Goal: Information Seeking & Learning: Learn about a topic

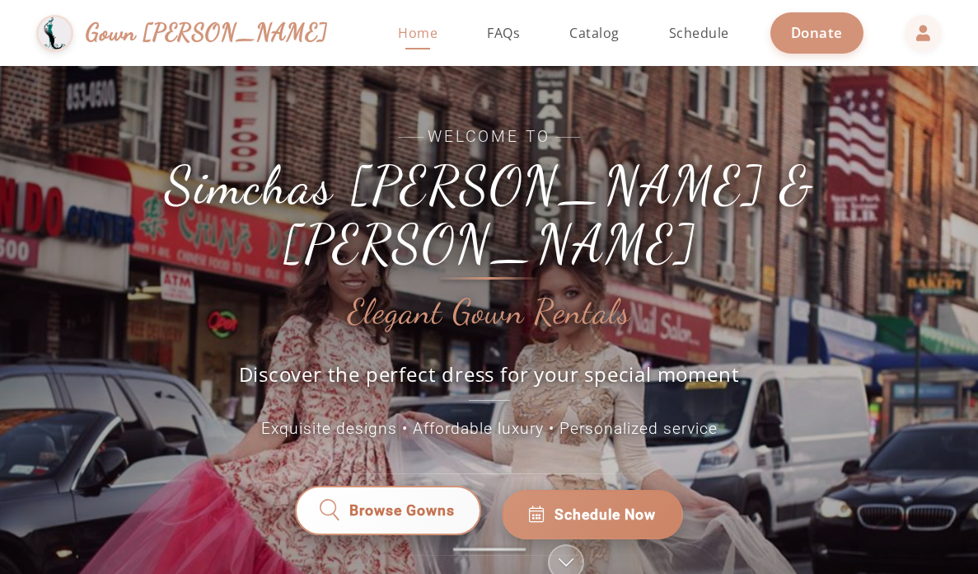
click at [436, 503] on span "Browse Gowns" at bounding box center [401, 513] width 105 height 21
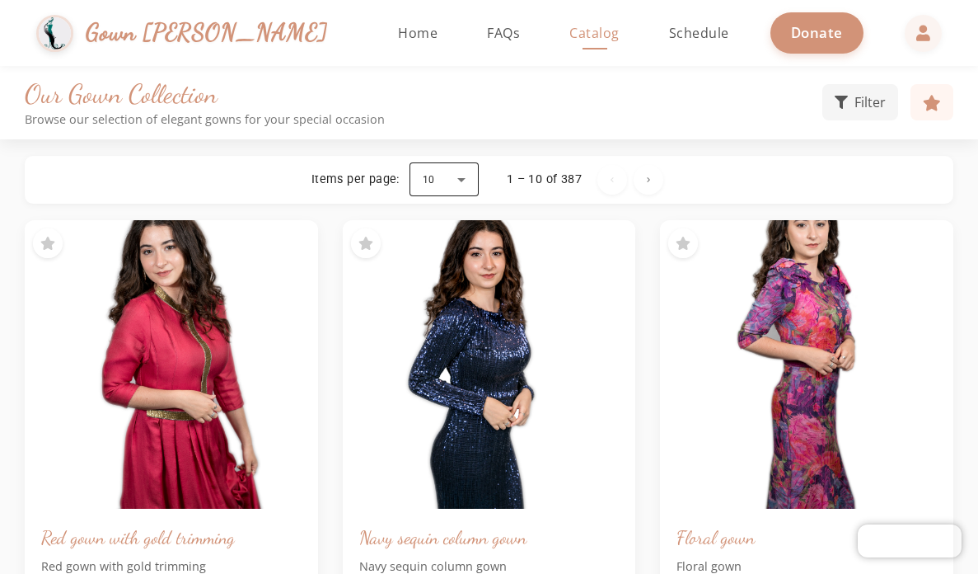
click at [463, 177] on div at bounding box center [444, 180] width 69 height 40
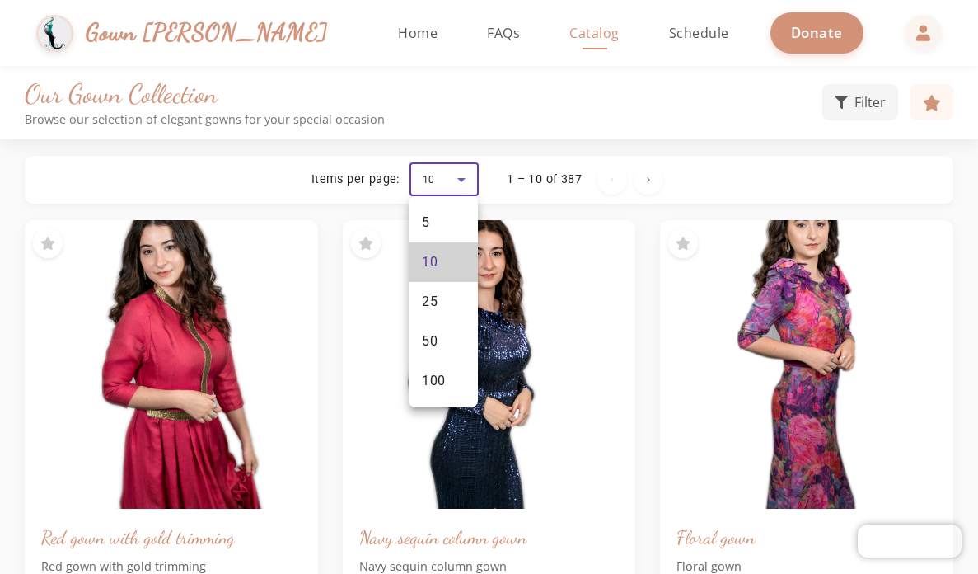
click at [440, 260] on mat-option "10" at bounding box center [443, 262] width 69 height 40
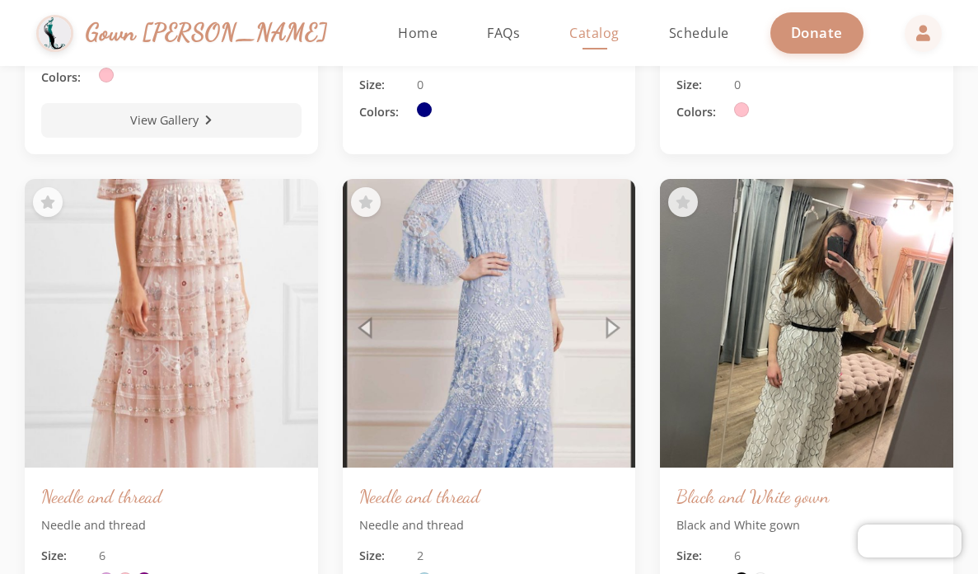
scroll to position [2929, 0]
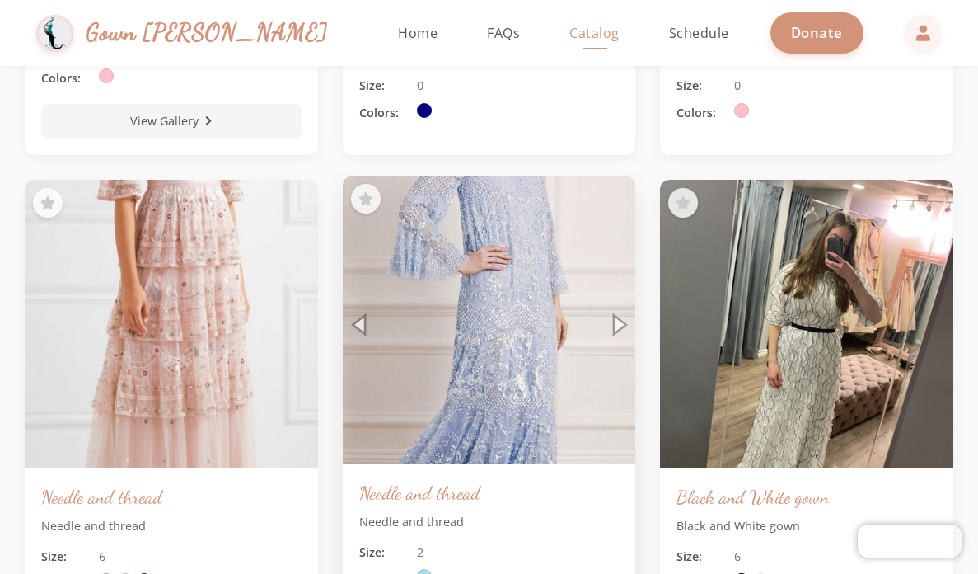
click at [618, 325] on img at bounding box center [488, 319] width 307 height 303
click at [359, 326] on img at bounding box center [488, 319] width 307 height 303
click at [499, 317] on img at bounding box center [488, 319] width 307 height 303
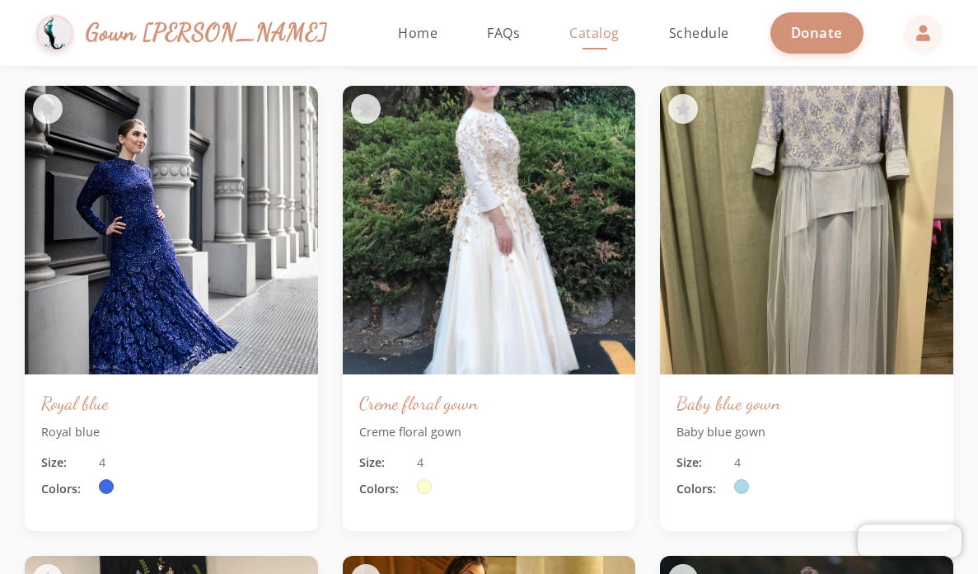
scroll to position [4440, 0]
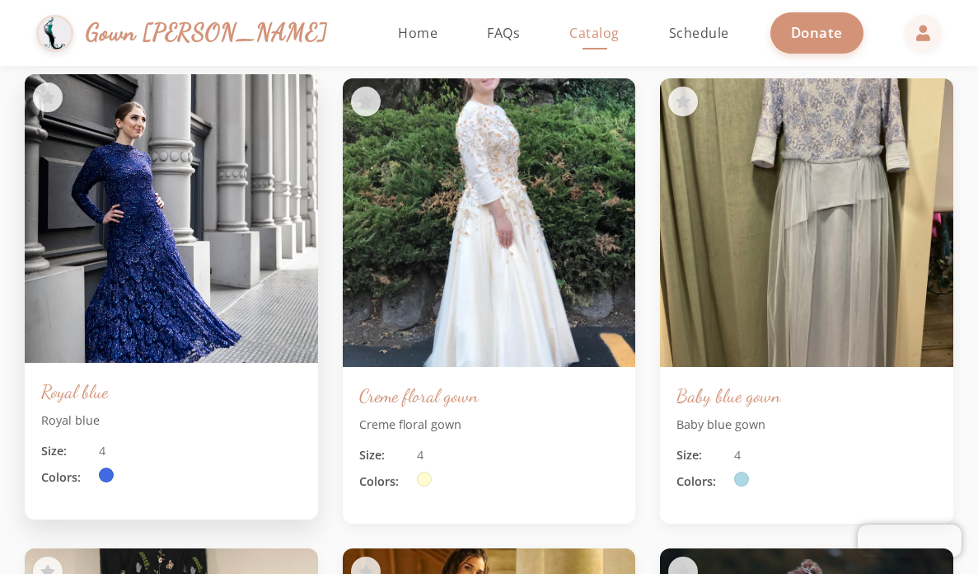
click at [153, 293] on img at bounding box center [170, 218] width 307 height 303
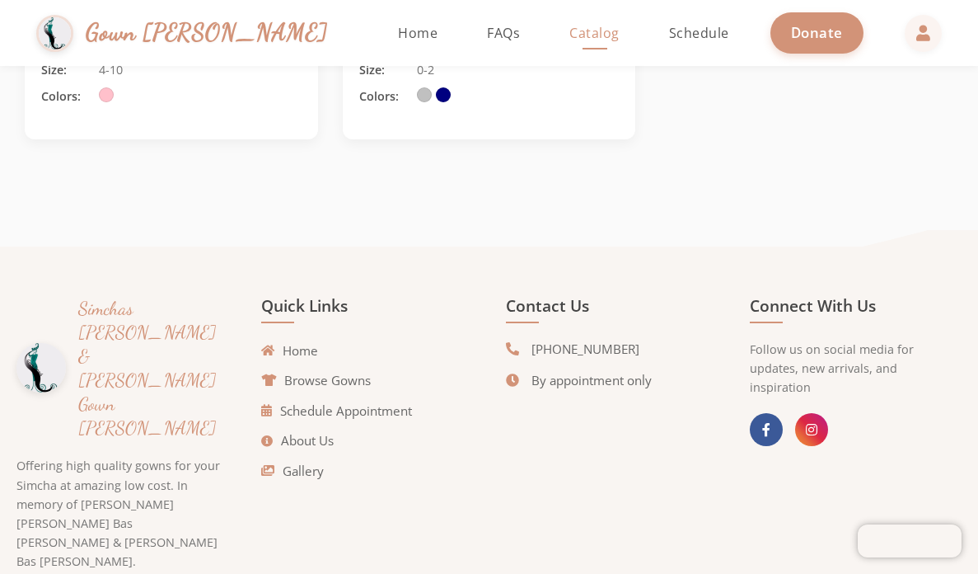
scroll to position [8139, 0]
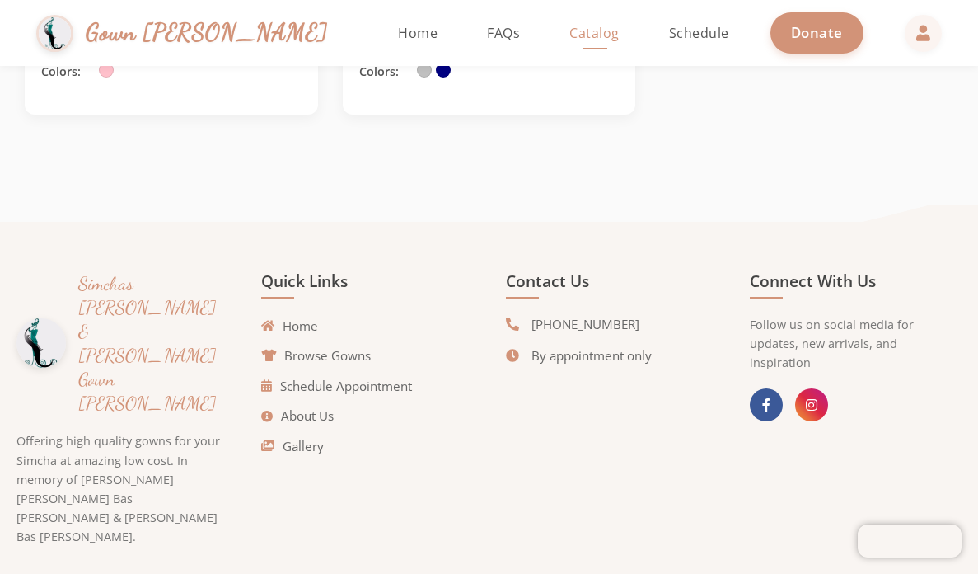
click at [569, 30] on span "Catalog" at bounding box center [594, 33] width 50 height 18
click at [487, 28] on span "FAQs" at bounding box center [503, 33] width 33 height 18
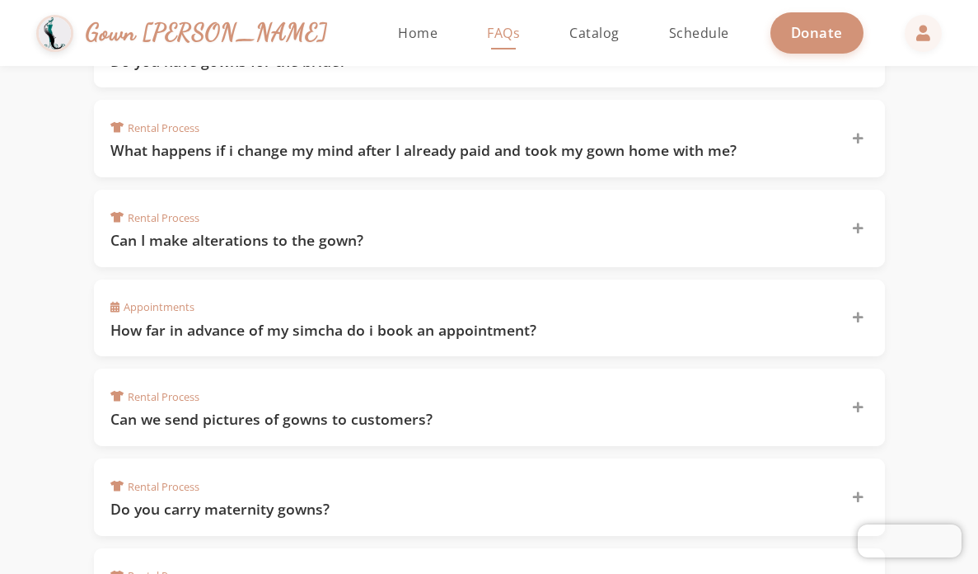
scroll to position [1524, 0]
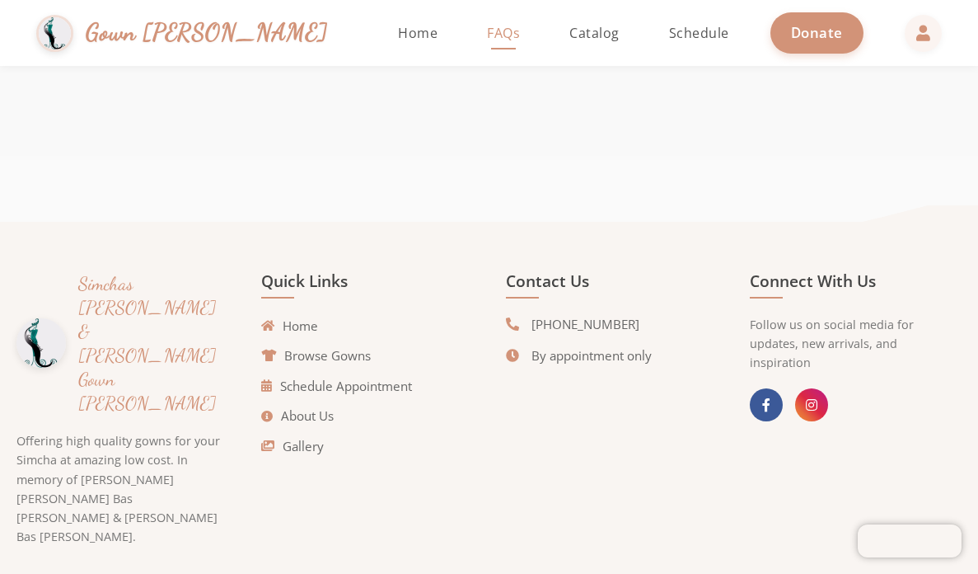
click at [487, 28] on span "FAQs" at bounding box center [503, 33] width 33 height 18
click at [487, 29] on span "FAQs" at bounding box center [503, 33] width 33 height 18
click at [487, 36] on span "FAQs" at bounding box center [503, 33] width 33 height 18
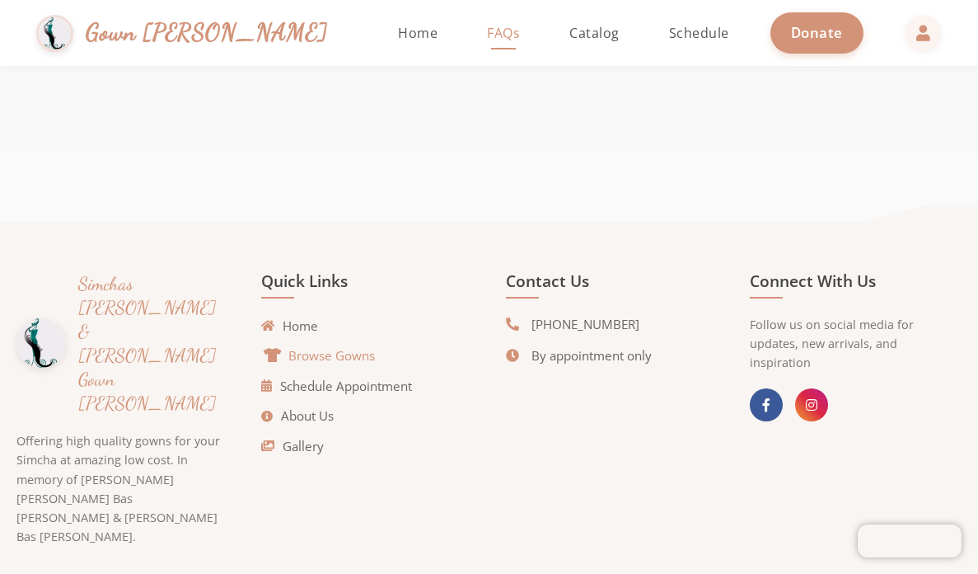
click at [336, 354] on link "Browse Gowns" at bounding box center [320, 355] width 110 height 19
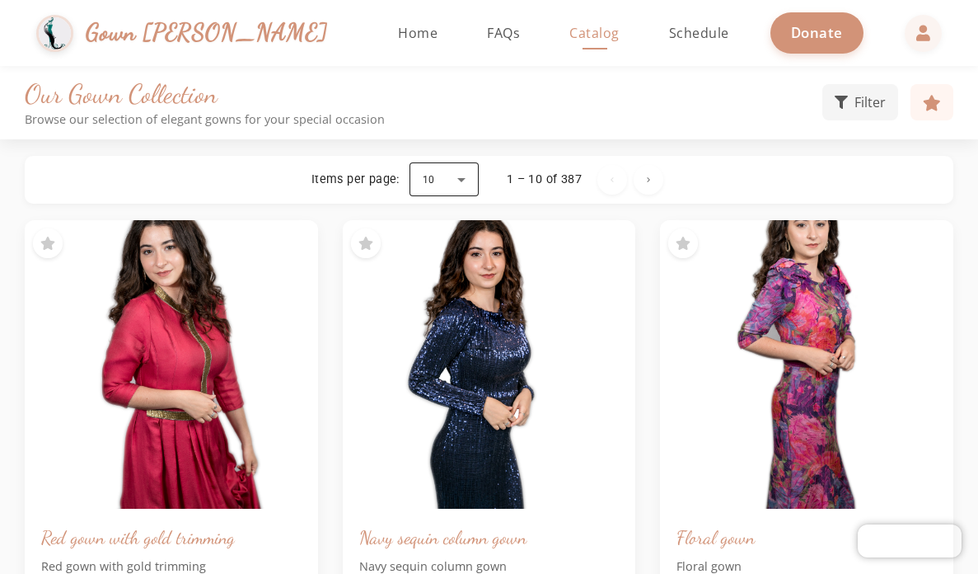
click at [456, 181] on div at bounding box center [444, 180] width 69 height 40
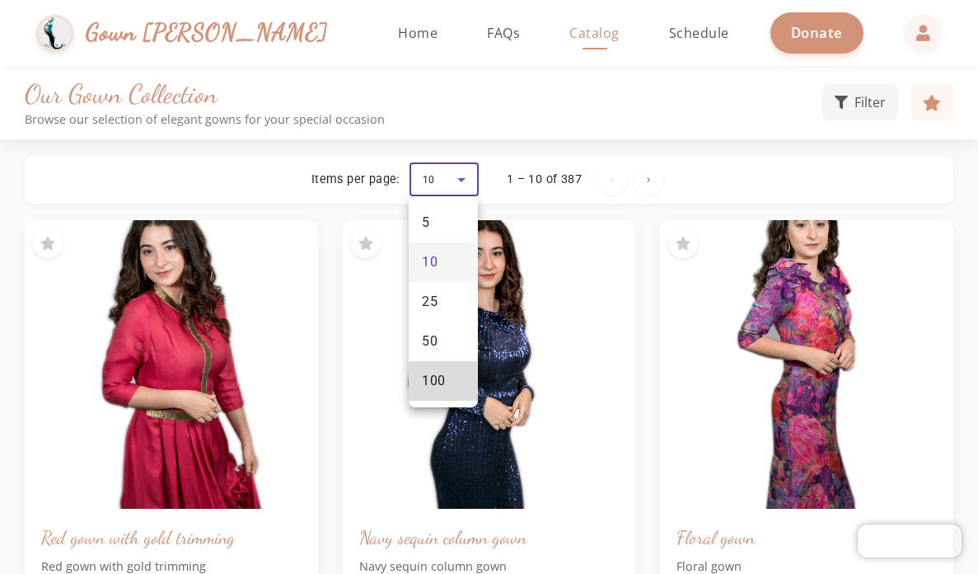
click at [461, 389] on mat-option "100" at bounding box center [443, 381] width 69 height 40
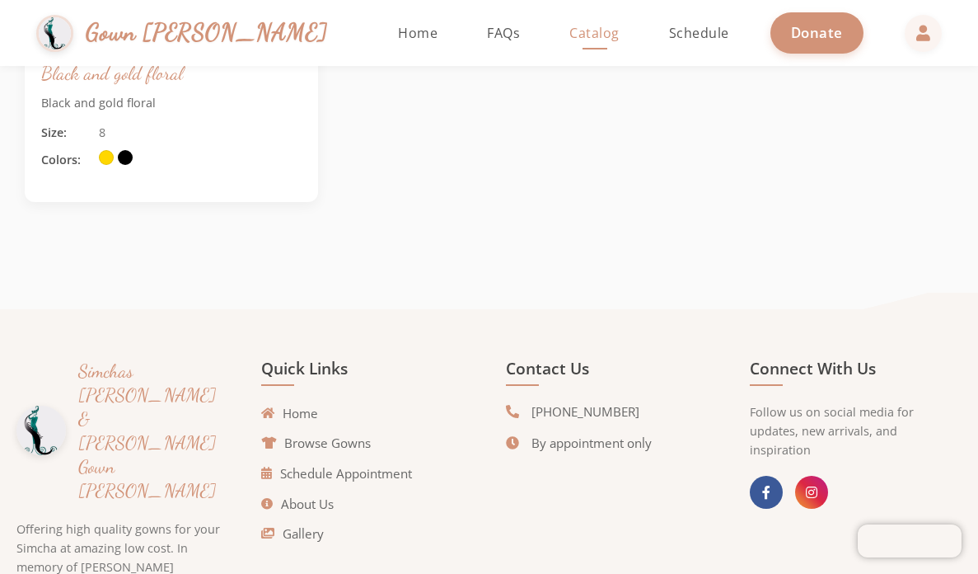
scroll to position [16094, 0]
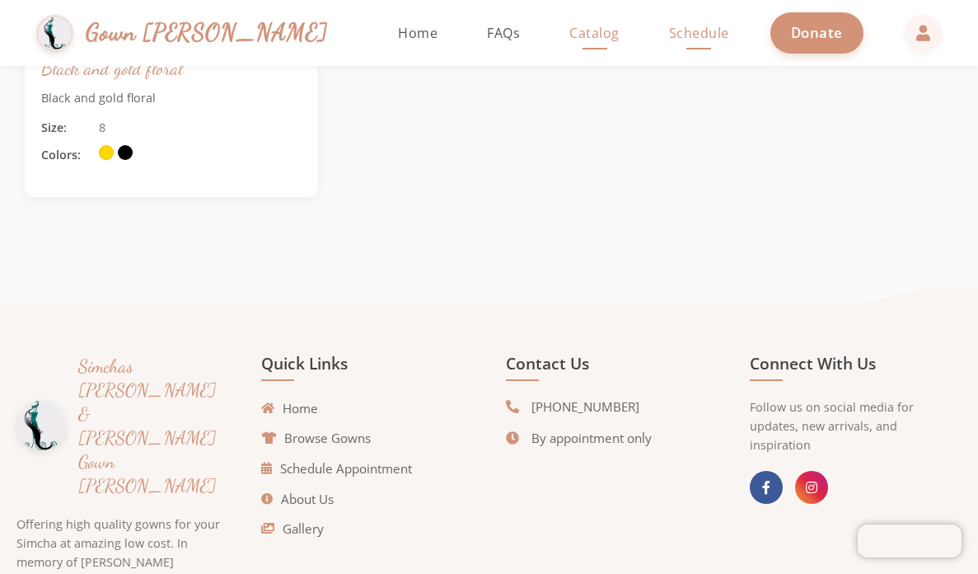
click at [669, 26] on span "Schedule" at bounding box center [699, 33] width 60 height 18
click at [669, 29] on span "Schedule" at bounding box center [699, 33] width 60 height 18
click at [487, 33] on span "FAQs" at bounding box center [503, 33] width 33 height 18
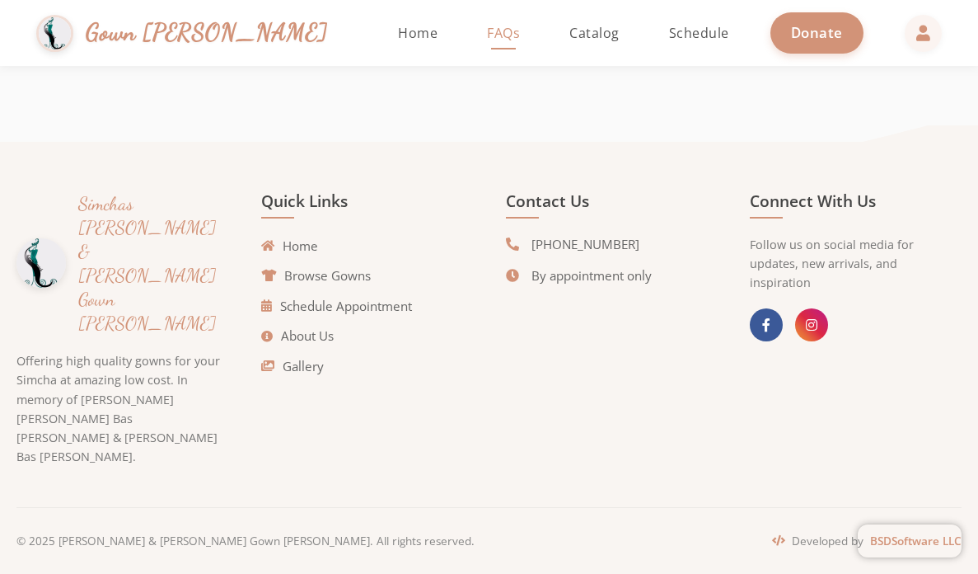
scroll to position [1466, 0]
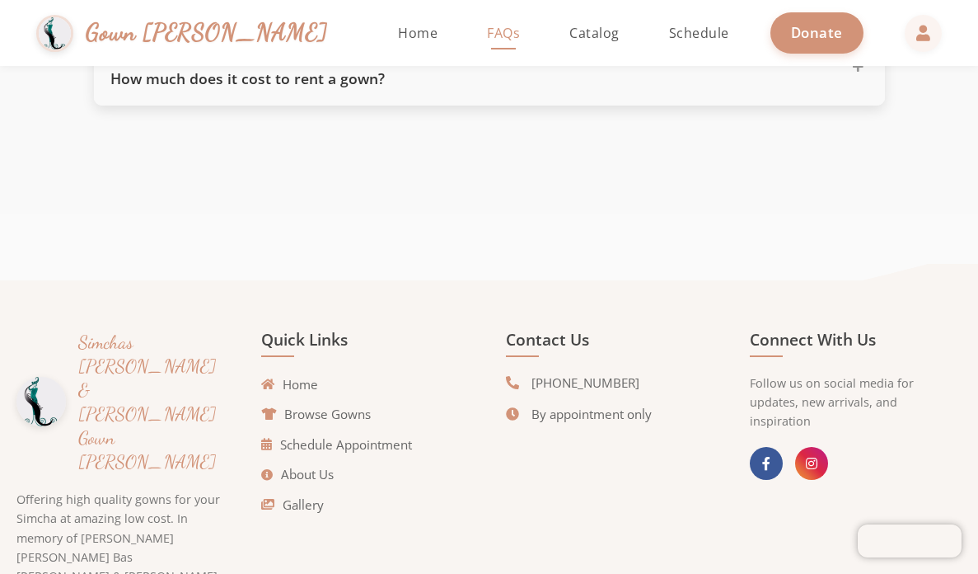
click at [363, 77] on h3 "How much does it cost to rent a gown?" at bounding box center [471, 78] width 722 height 21
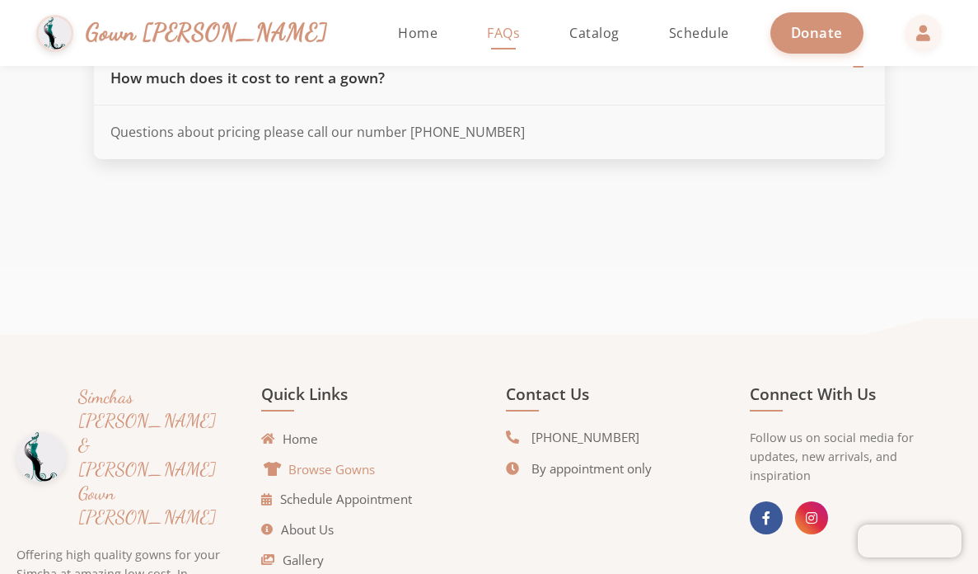
click at [336, 467] on link "Browse Gowns" at bounding box center [320, 469] width 110 height 19
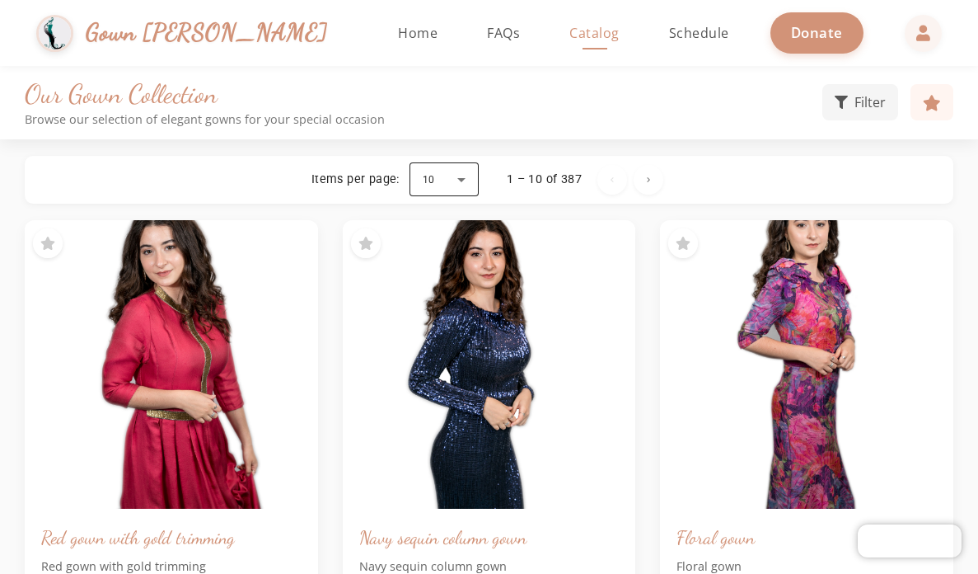
click at [459, 177] on div at bounding box center [444, 180] width 69 height 40
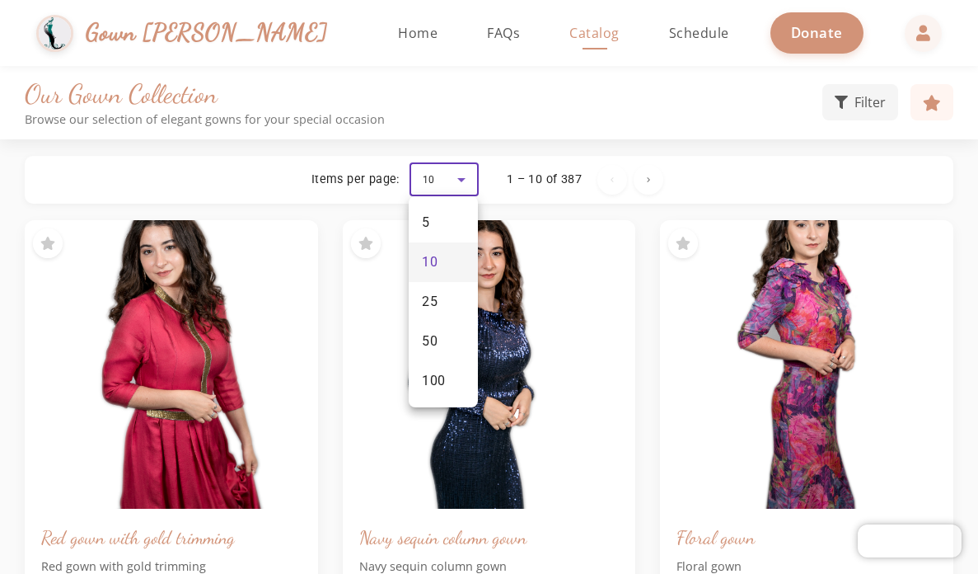
click at [465, 176] on div at bounding box center [489, 287] width 978 height 574
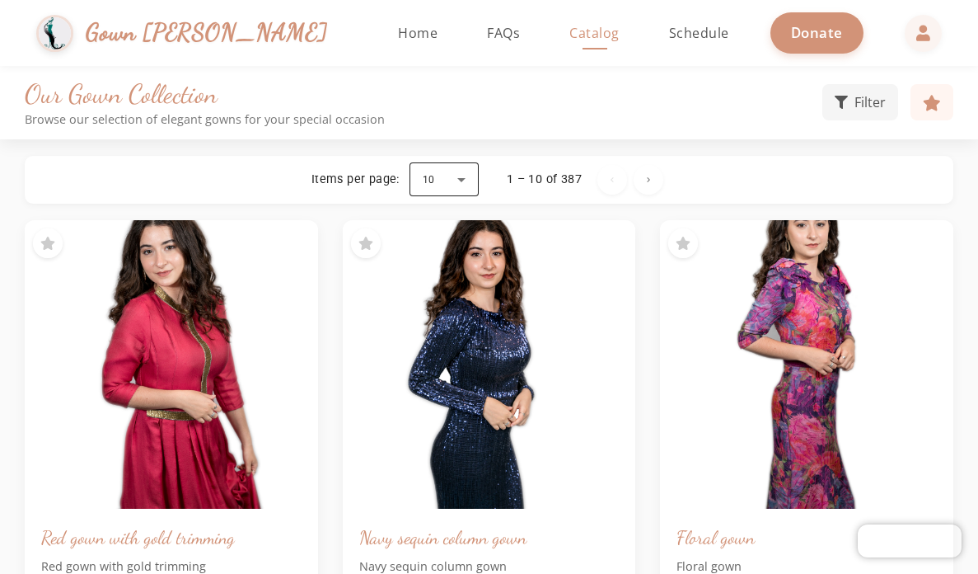
click at [465, 176] on div at bounding box center [444, 180] width 69 height 40
